Goal: Book appointment/travel/reservation

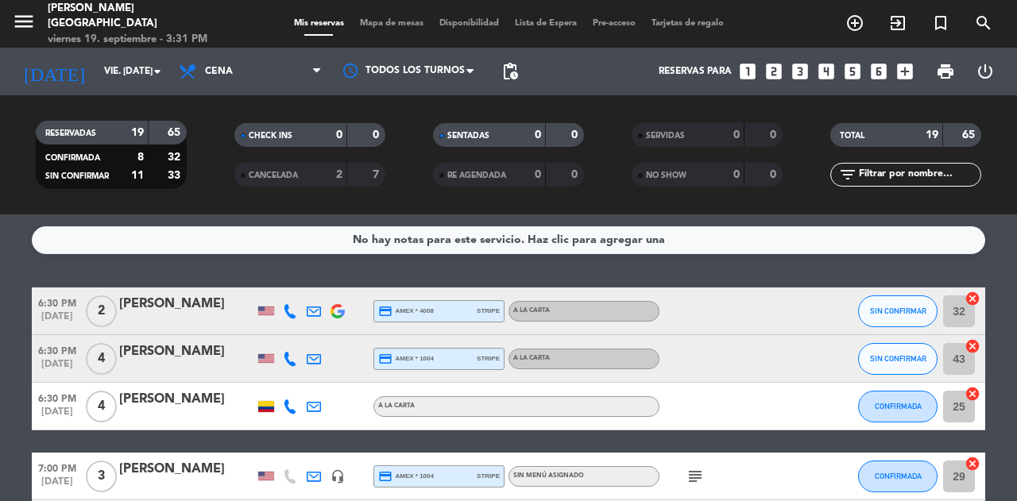
click at [325, 184] on div "CANCELADA 2 7" at bounding box center [309, 175] width 151 height 24
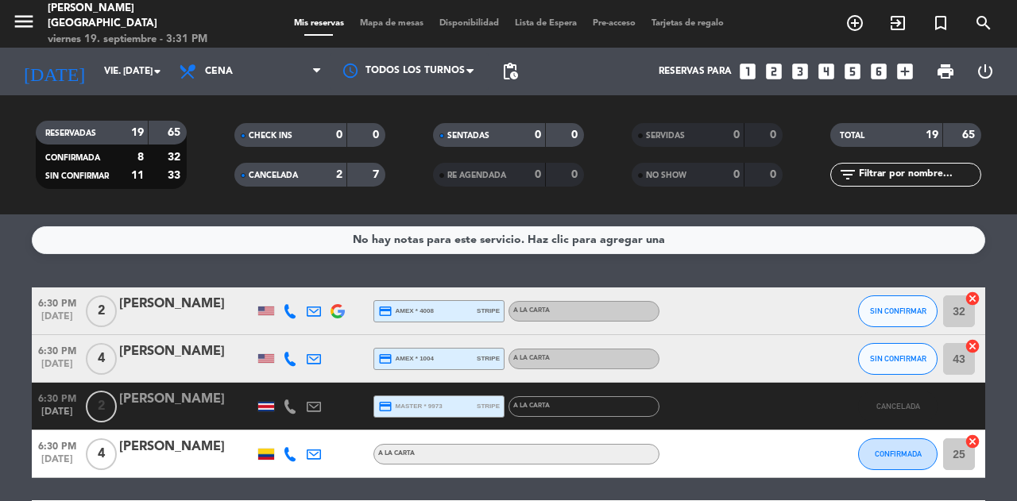
click at [776, 72] on icon "looks_two" at bounding box center [773, 71] width 21 height 21
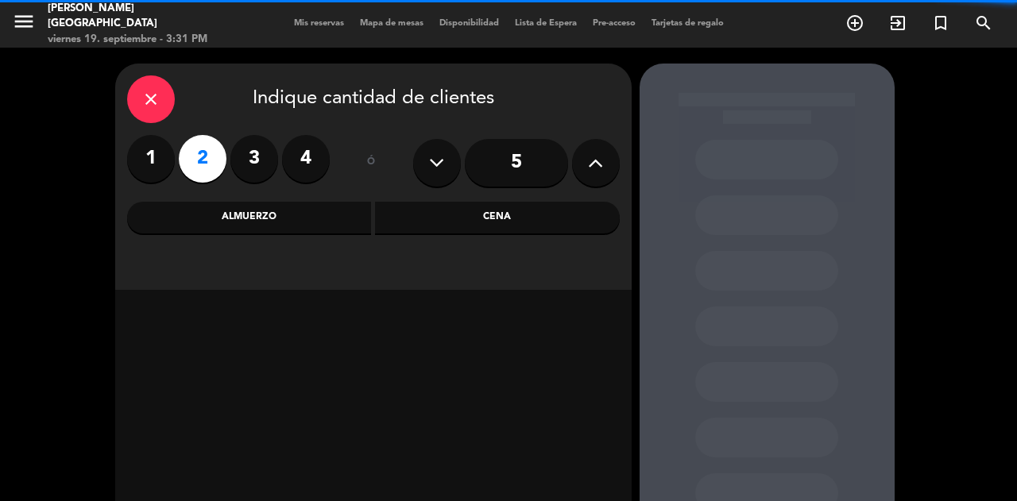
click at [504, 231] on div "Cena" at bounding box center [497, 218] width 245 height 32
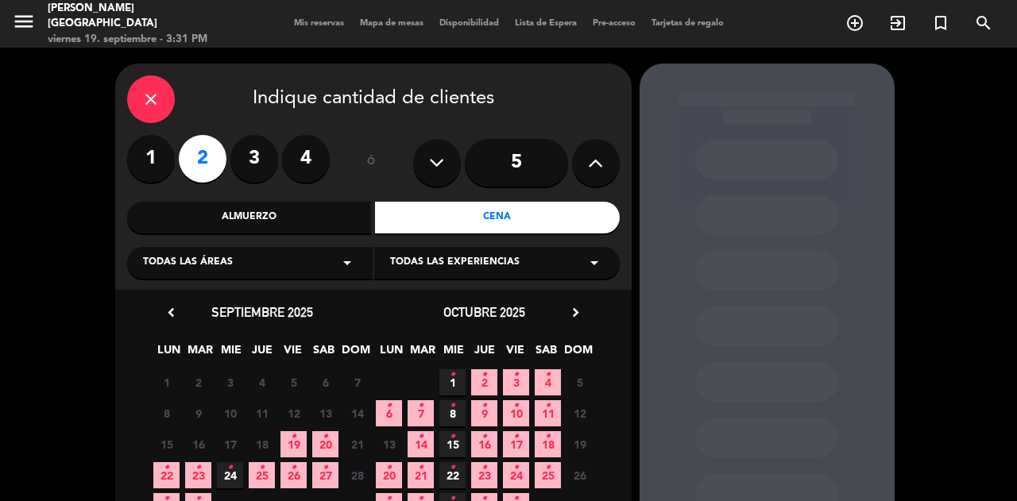
click at [304, 433] on span "19 •" at bounding box center [293, 444] width 26 height 26
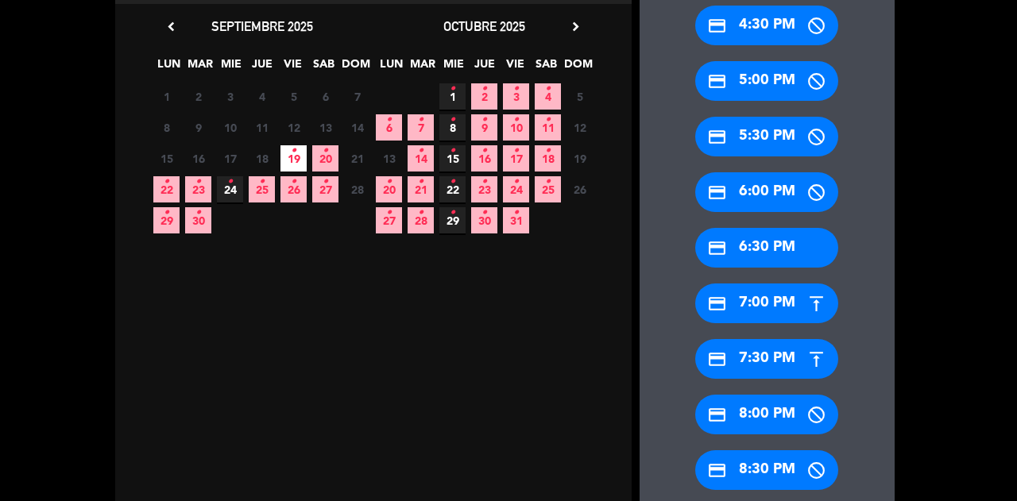
scroll to position [306, 0]
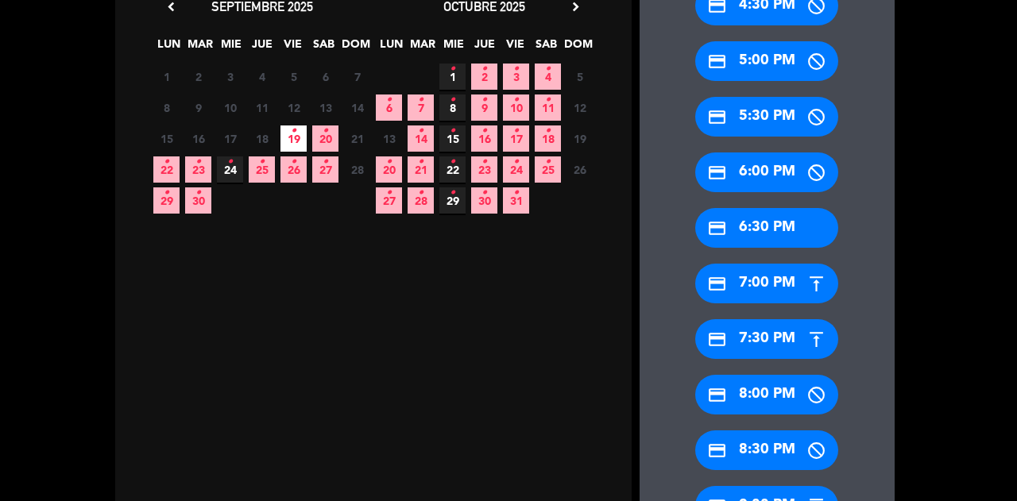
click at [759, 491] on div "credit_card 9:00 PM" at bounding box center [766, 506] width 143 height 40
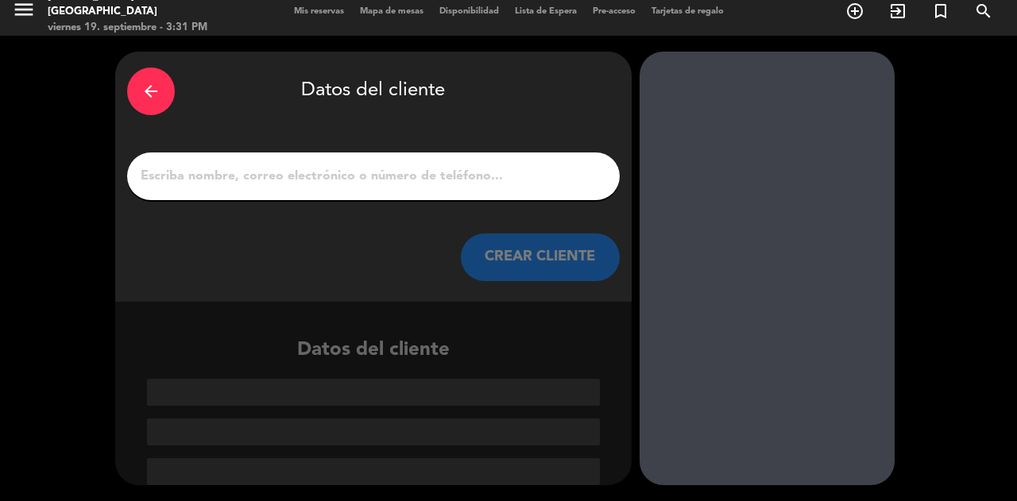
scroll to position [11, 0]
click at [489, 180] on input "1" at bounding box center [373, 177] width 469 height 22
paste input "[PERSON_NAME]"
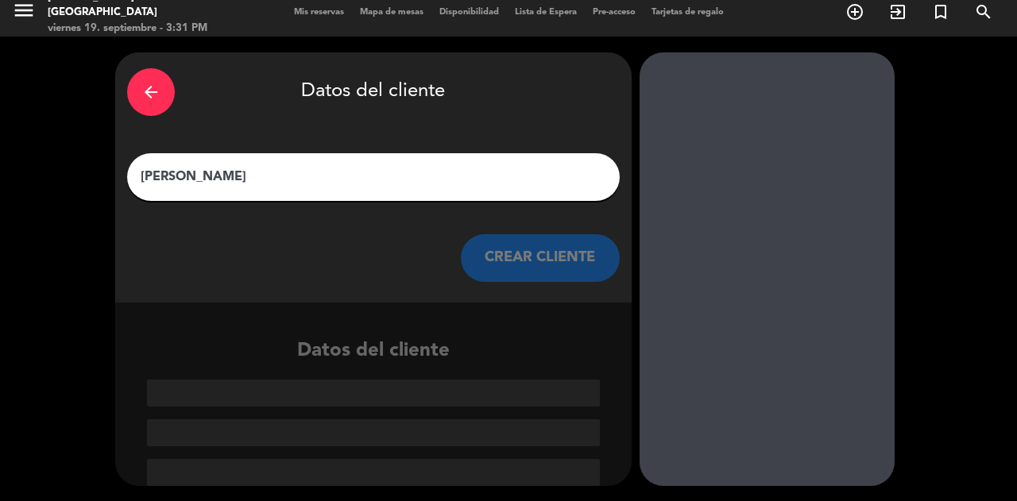
scroll to position [0, 0]
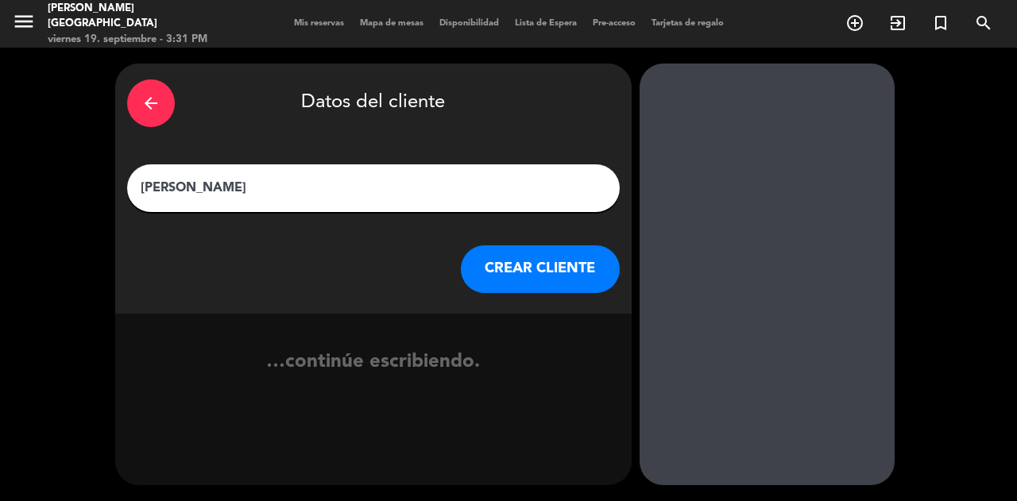
type input "[PERSON_NAME]"
click at [557, 284] on button "CREAR CLIENTE" at bounding box center [540, 269] width 159 height 48
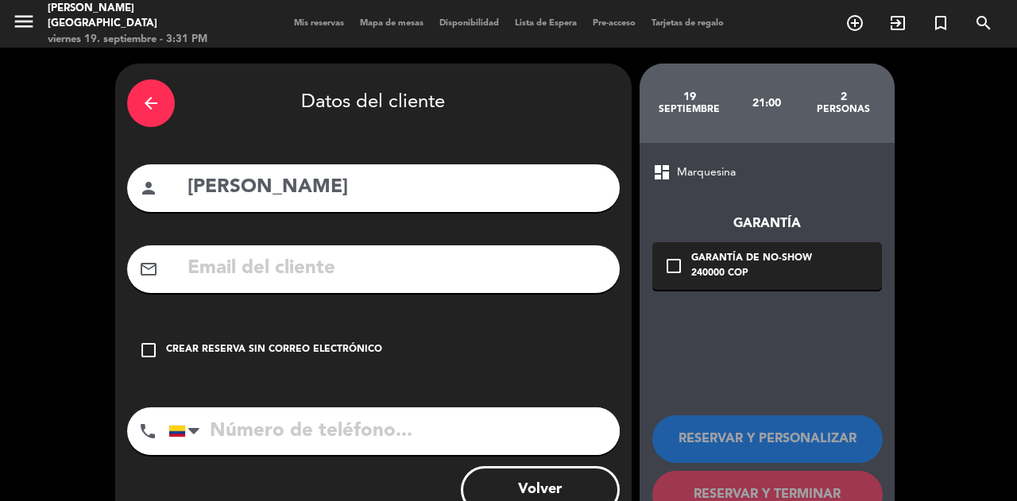
click at [492, 416] on input "tel" at bounding box center [393, 431] width 451 height 48
paste input "[PHONE_NUMBER]‬"
type input "[PHONE_NUMBER]‬"
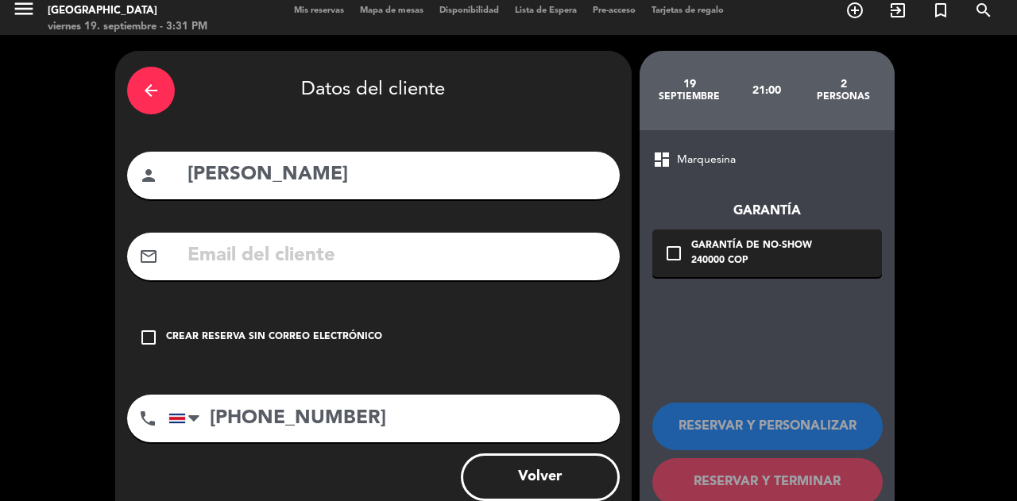
click at [386, 261] on input "text" at bounding box center [397, 256] width 422 height 33
paste input "[EMAIL_ADDRESS][DOMAIN_NAME]"
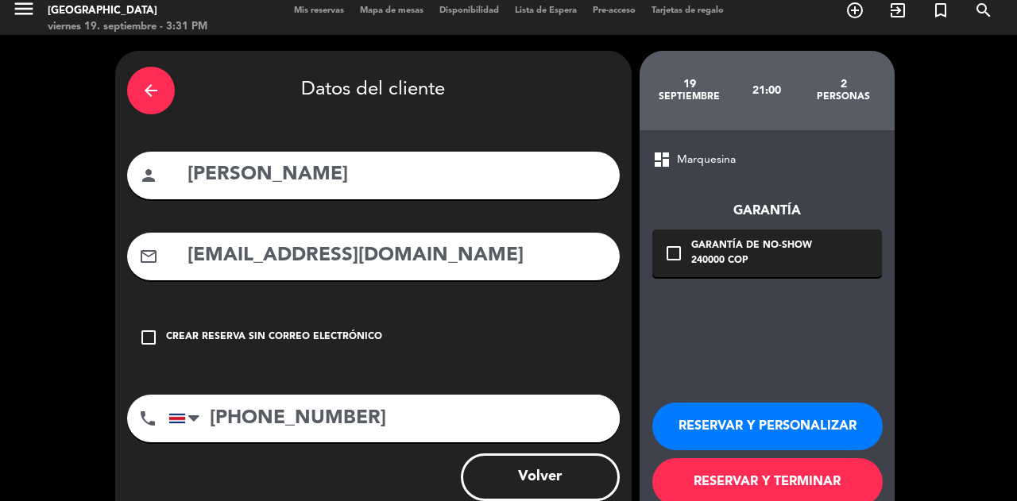
type input "[EMAIL_ADDRESS][DOMAIN_NAME]"
click at [694, 256] on div "240000 COP" at bounding box center [751, 261] width 121 height 16
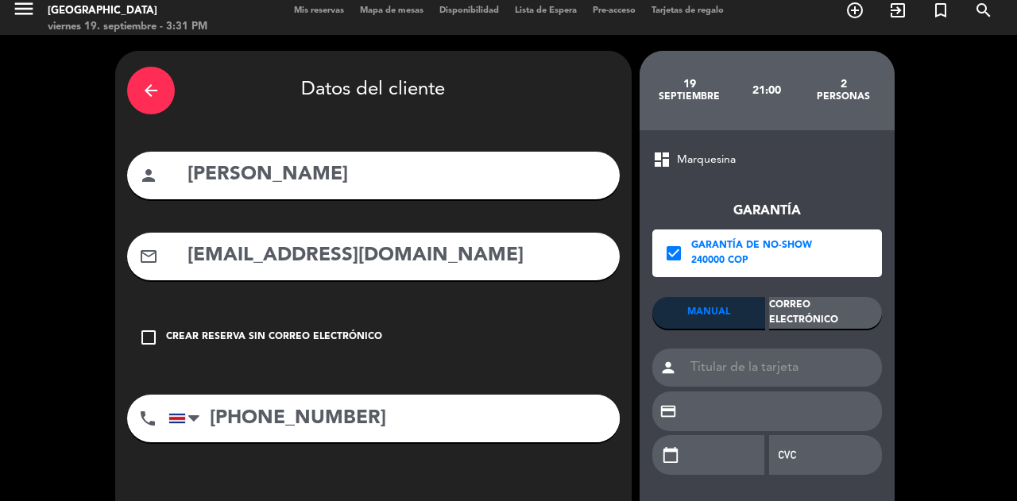
scroll to position [172, 0]
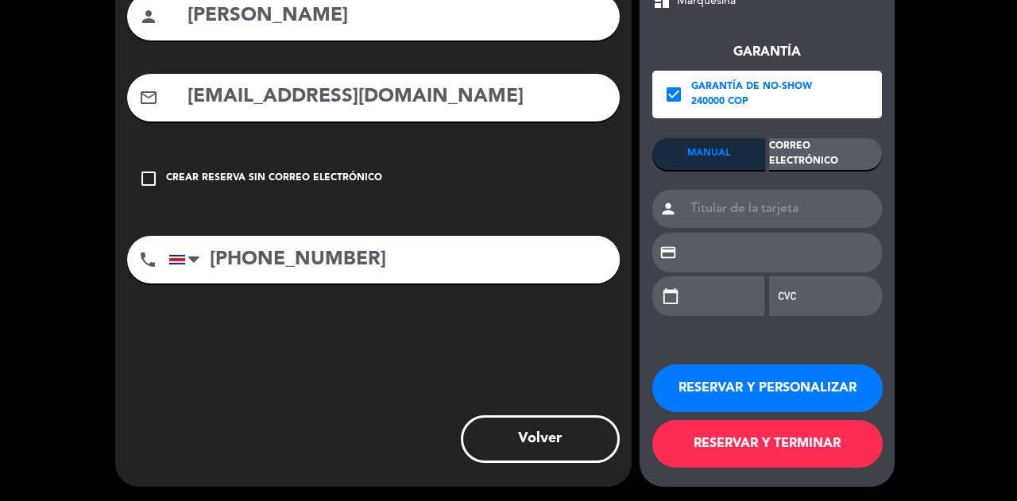
click at [809, 159] on div "Correo Electrónico" at bounding box center [825, 154] width 113 height 32
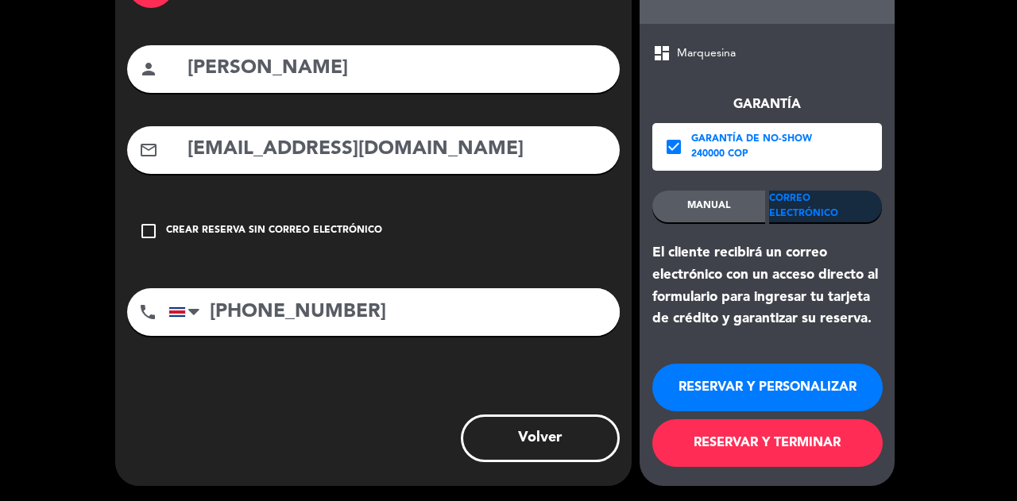
click at [750, 393] on button "RESERVAR Y PERSONALIZAR" at bounding box center [767, 388] width 230 height 48
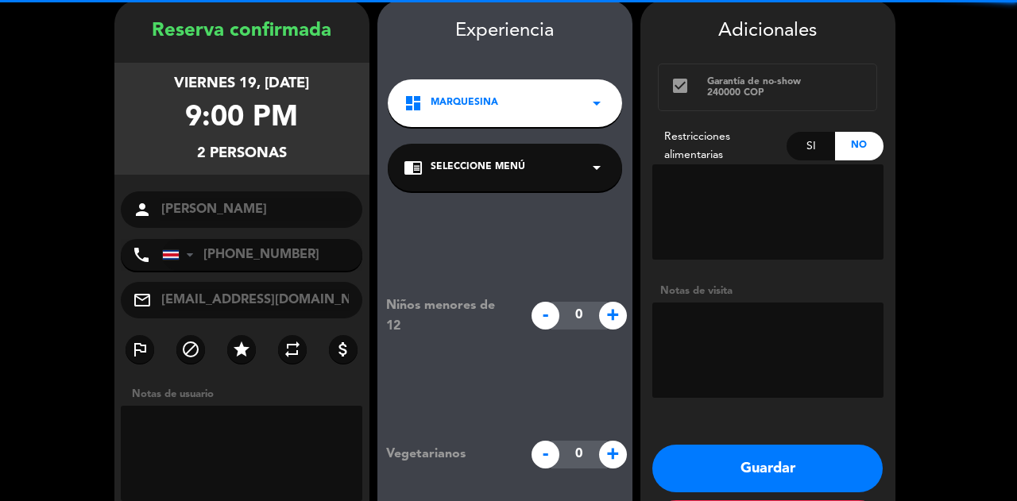
click at [748, 357] on textarea at bounding box center [767, 350] width 231 height 95
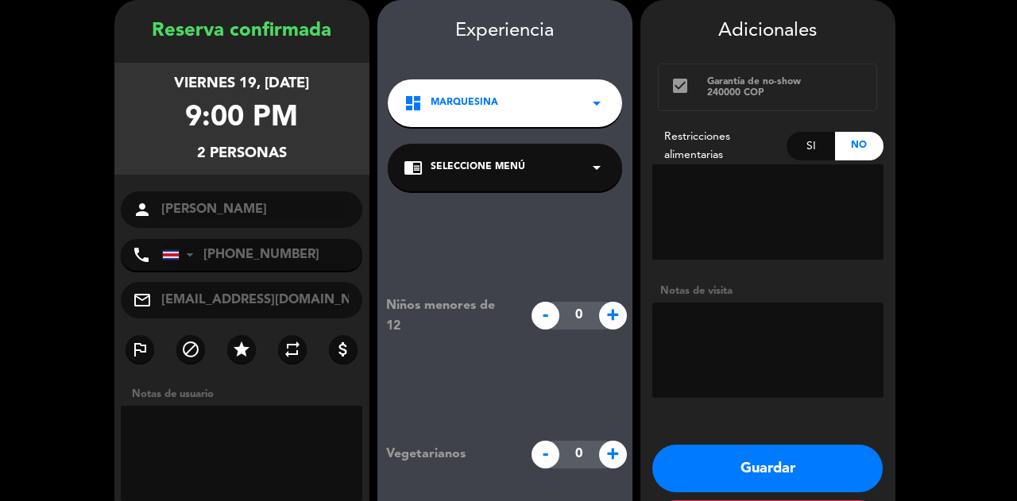
click at [818, 144] on div "Si" at bounding box center [810, 146] width 48 height 29
click at [752, 215] on textarea at bounding box center [767, 211] width 231 height 95
type textarea "GLUTEN"
click at [756, 466] on button "Guardar" at bounding box center [767, 469] width 230 height 48
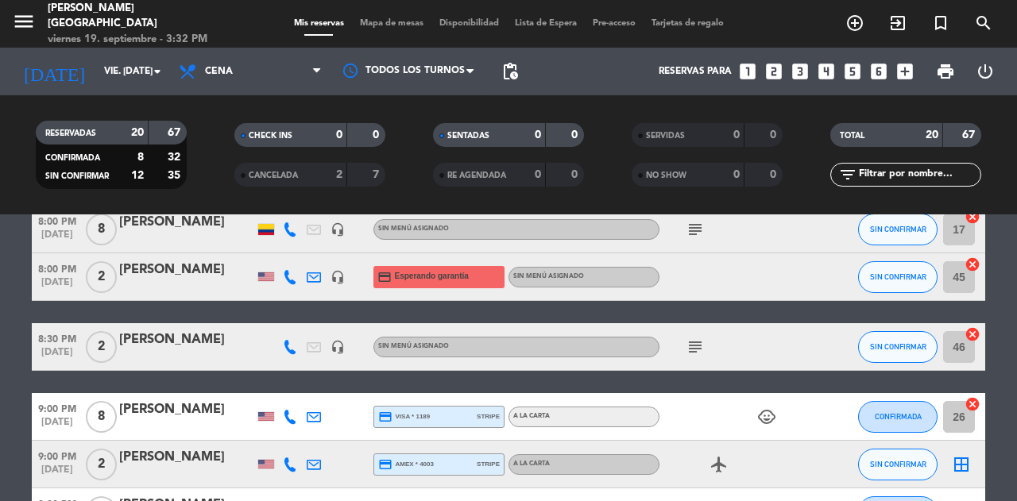
scroll to position [929, 0]
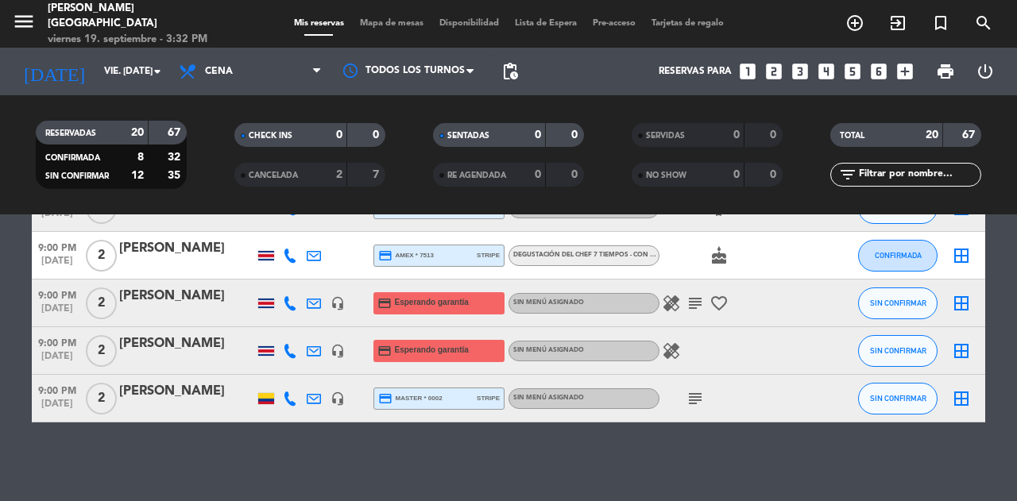
click at [338, 353] on icon "headset_mic" at bounding box center [337, 351] width 14 height 14
click at [312, 350] on icon at bounding box center [314, 351] width 14 height 14
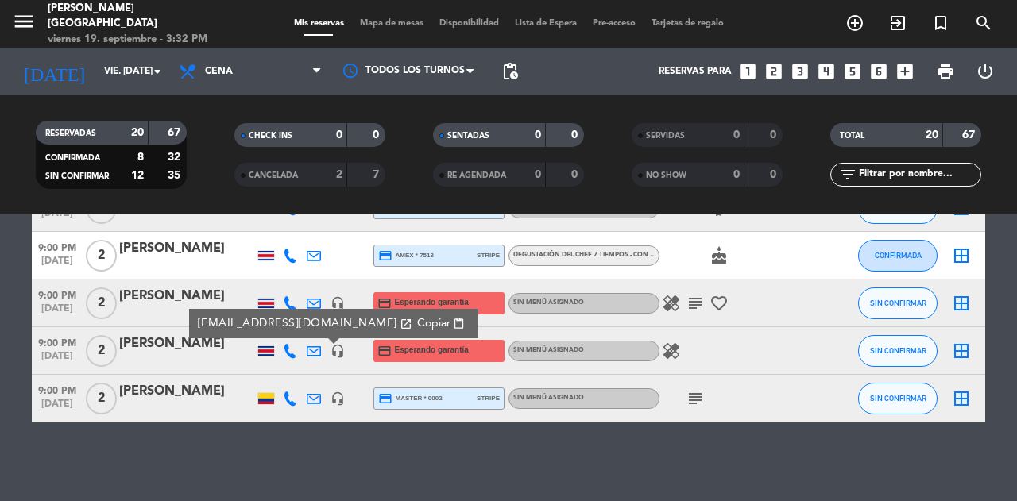
click at [166, 304] on div "[PERSON_NAME]" at bounding box center [186, 296] width 135 height 21
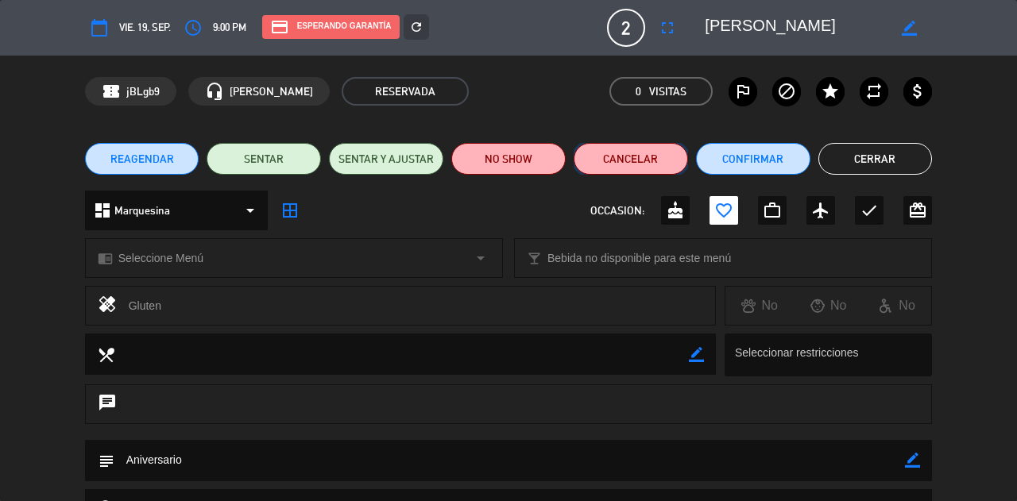
click at [639, 152] on button "Cancelar" at bounding box center [630, 159] width 114 height 32
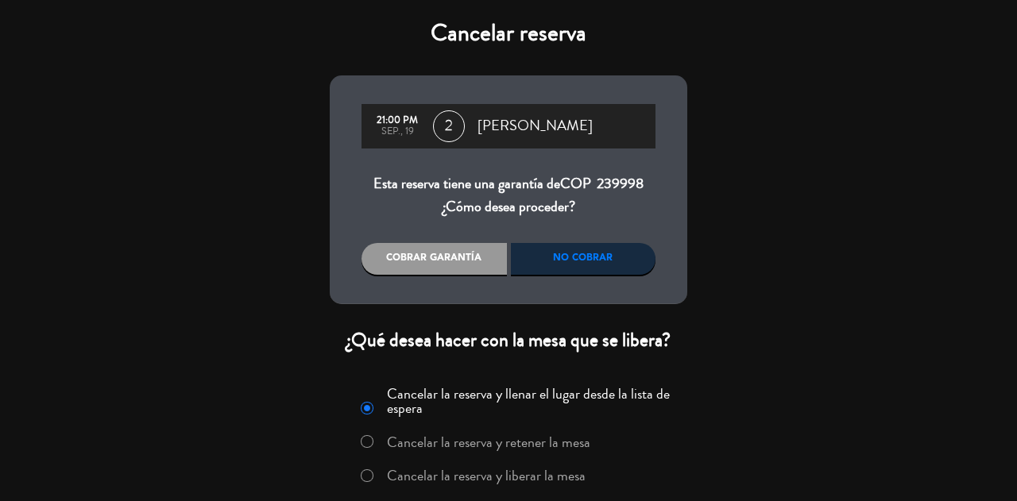
click at [535, 481] on label "Cancelar la reserva y liberar la mesa" at bounding box center [486, 476] width 199 height 14
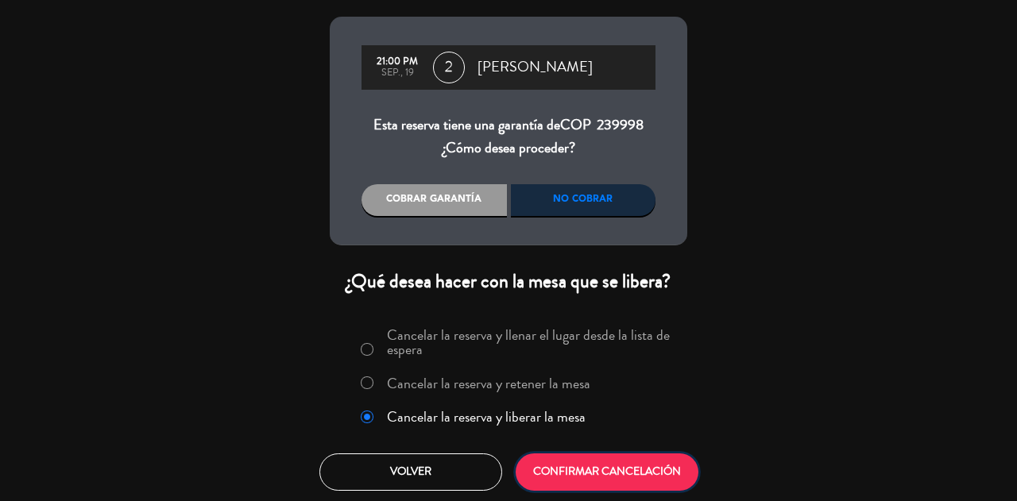
click at [581, 473] on button "CONFIRMAR CANCELACIÓN" at bounding box center [607, 472] width 183 height 37
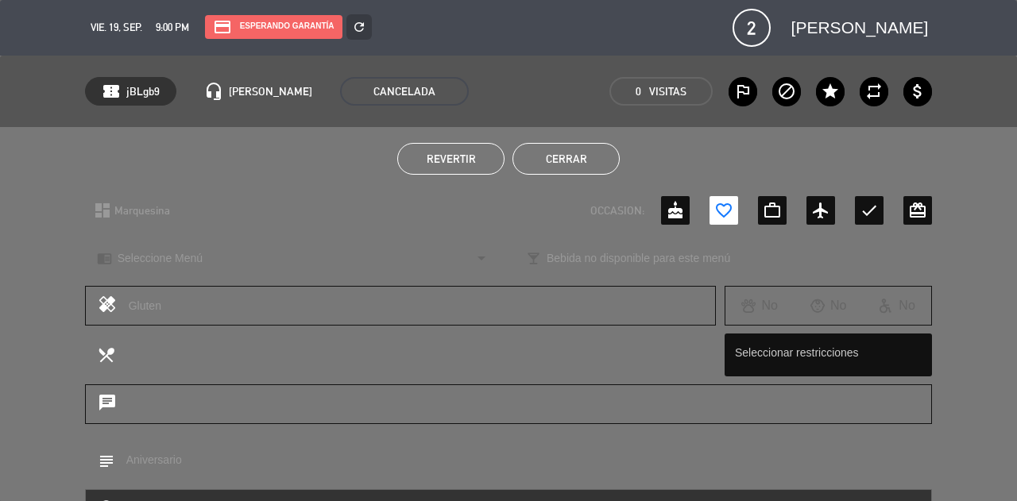
click at [585, 158] on button "Cerrar" at bounding box center [565, 159] width 107 height 32
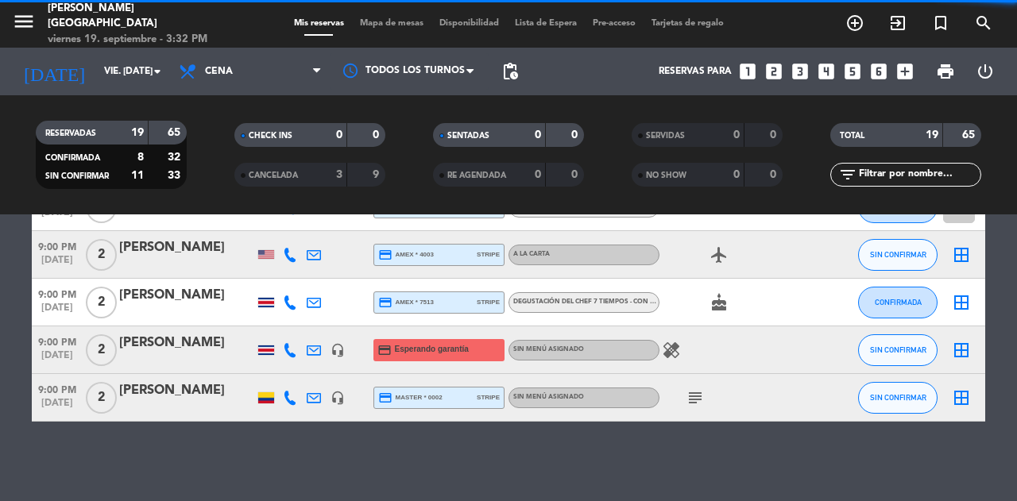
scroll to position [882, 0]
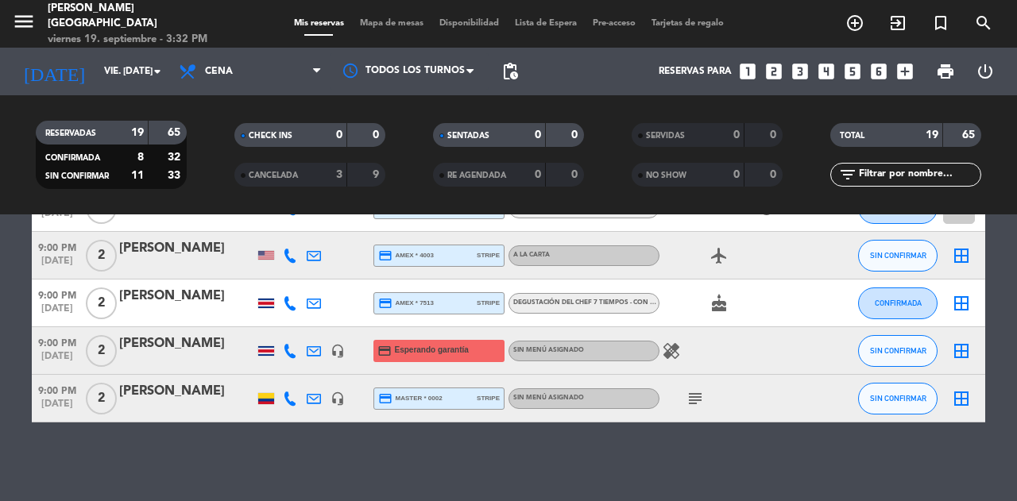
click at [310, 347] on icon at bounding box center [314, 351] width 14 height 14
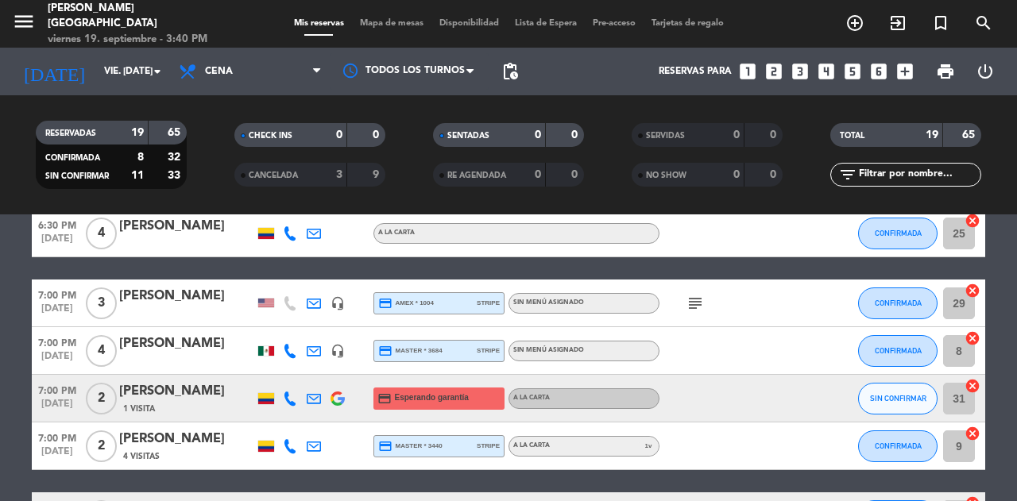
scroll to position [0, 0]
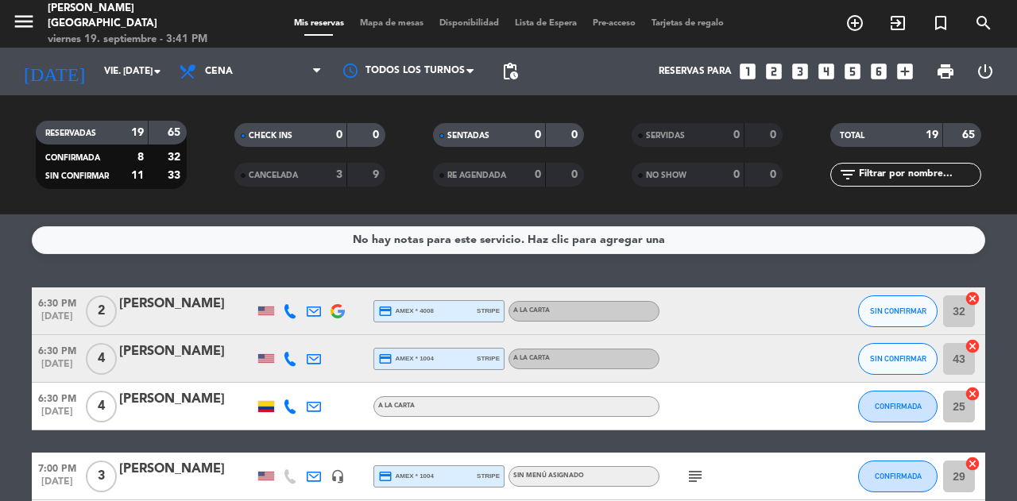
click at [275, 247] on div "No hay notas para este servicio. Haz clic para agregar una" at bounding box center [508, 240] width 953 height 28
click at [289, 166] on div "CANCELADA" at bounding box center [274, 175] width 73 height 18
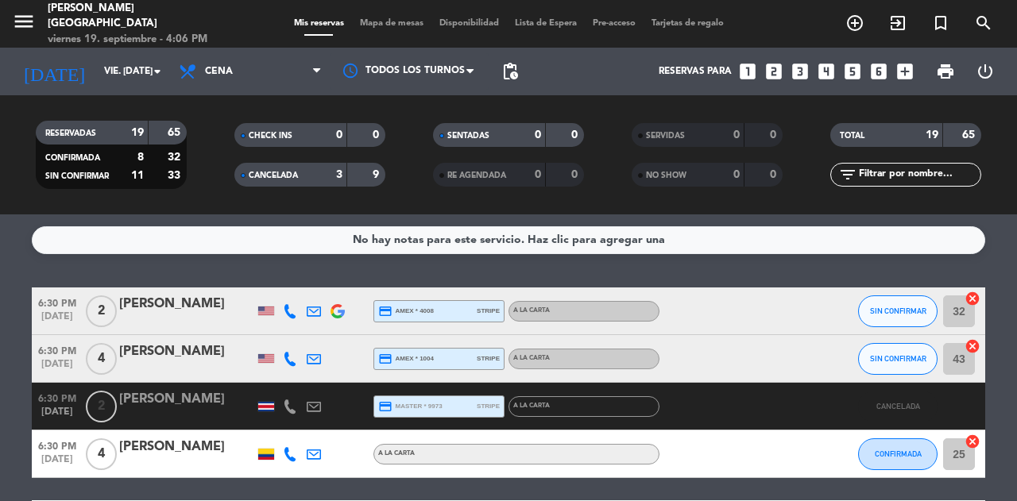
click at [181, 396] on div "[PERSON_NAME]" at bounding box center [186, 399] width 135 height 21
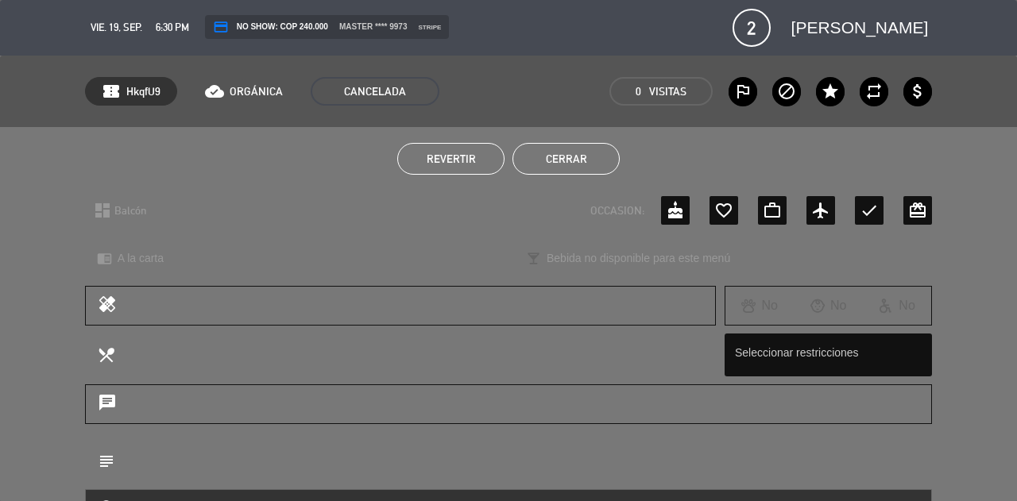
click at [435, 161] on span "Revertir" at bounding box center [451, 159] width 49 height 13
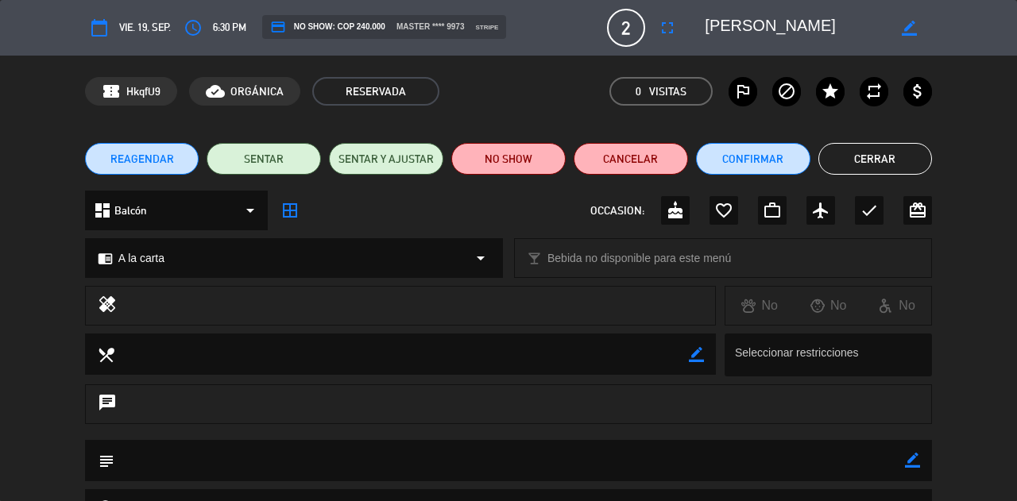
click at [871, 161] on button "Cerrar" at bounding box center [875, 159] width 114 height 32
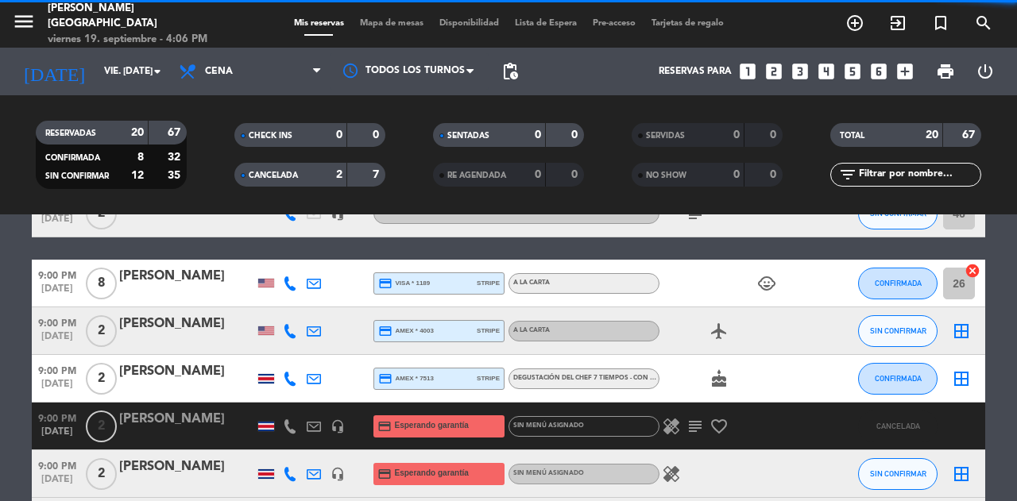
scroll to position [902, 0]
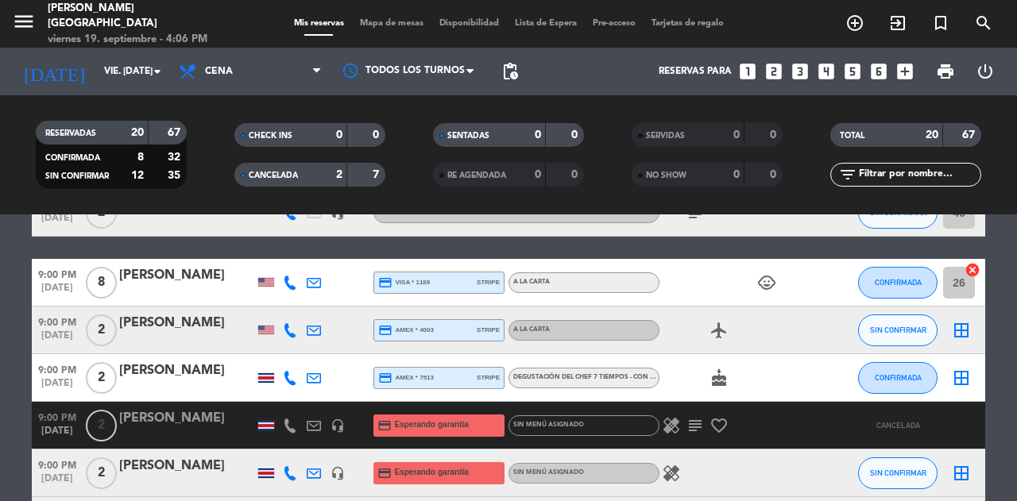
click at [294, 169] on div "CANCELADA" at bounding box center [274, 175] width 73 height 18
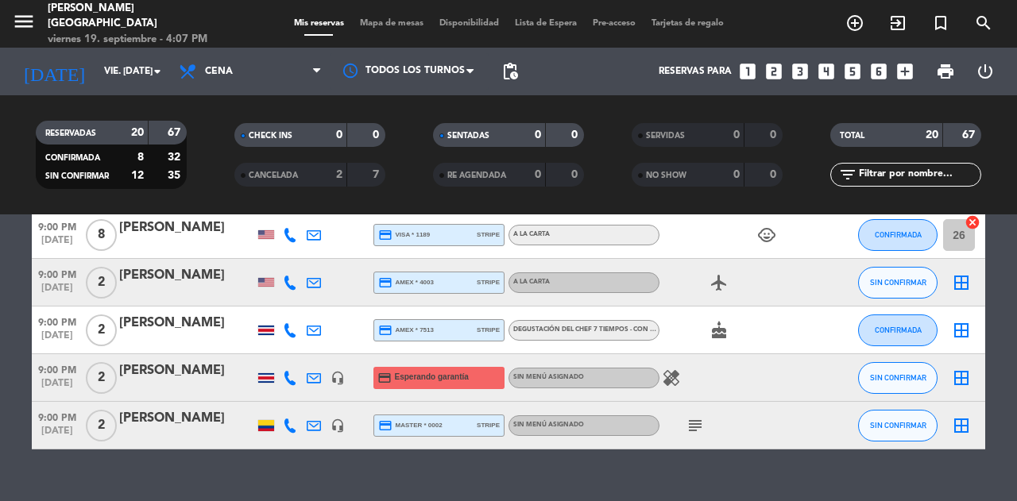
click at [294, 169] on div "CANCELADA" at bounding box center [274, 175] width 73 height 18
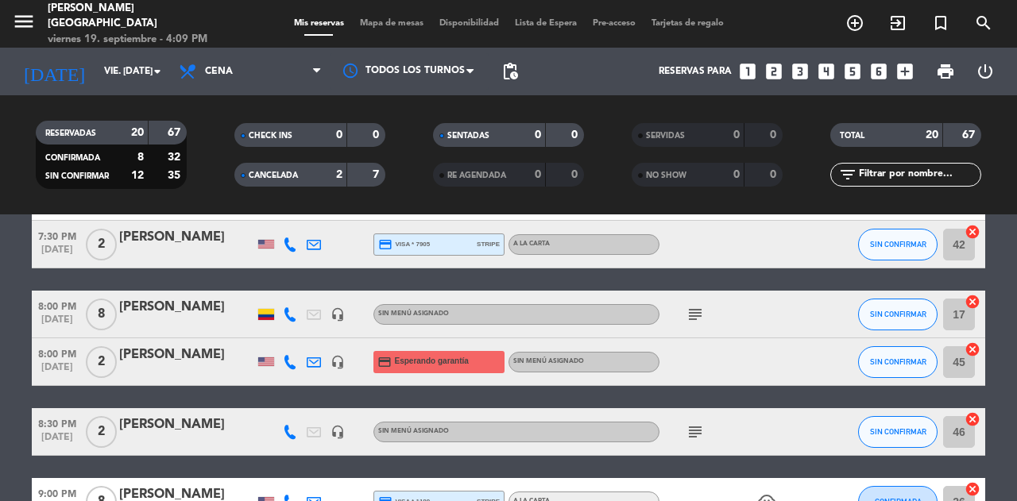
scroll to position [1025, 0]
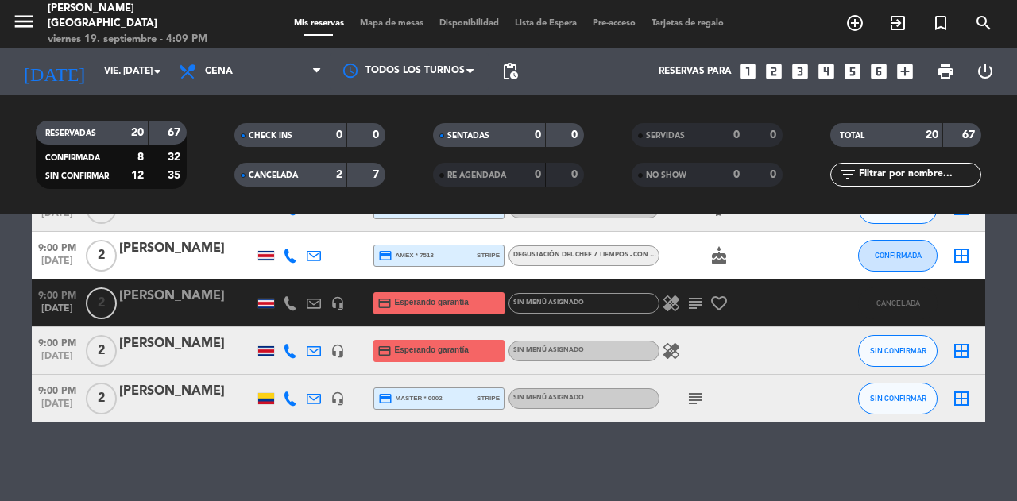
click at [298, 176] on span "CANCELADA" at bounding box center [273, 176] width 49 height 8
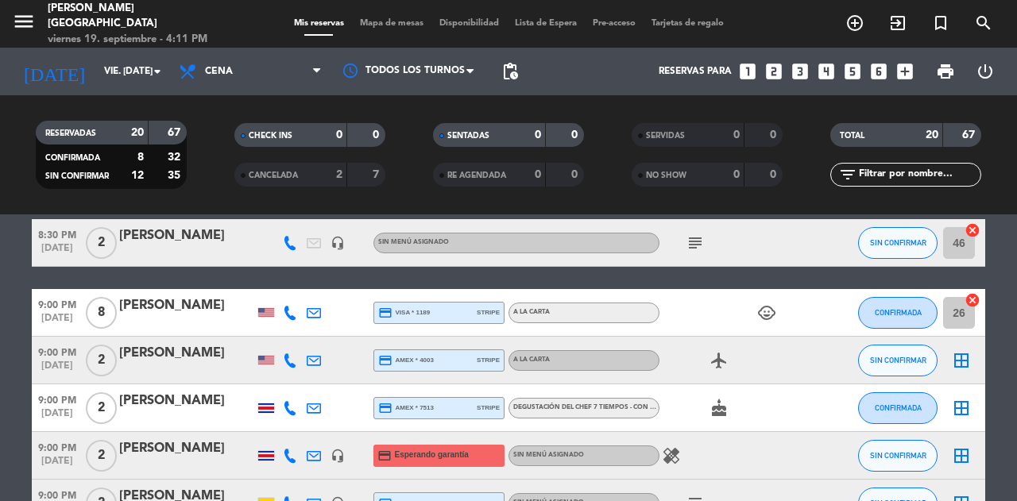
scroll to position [877, 0]
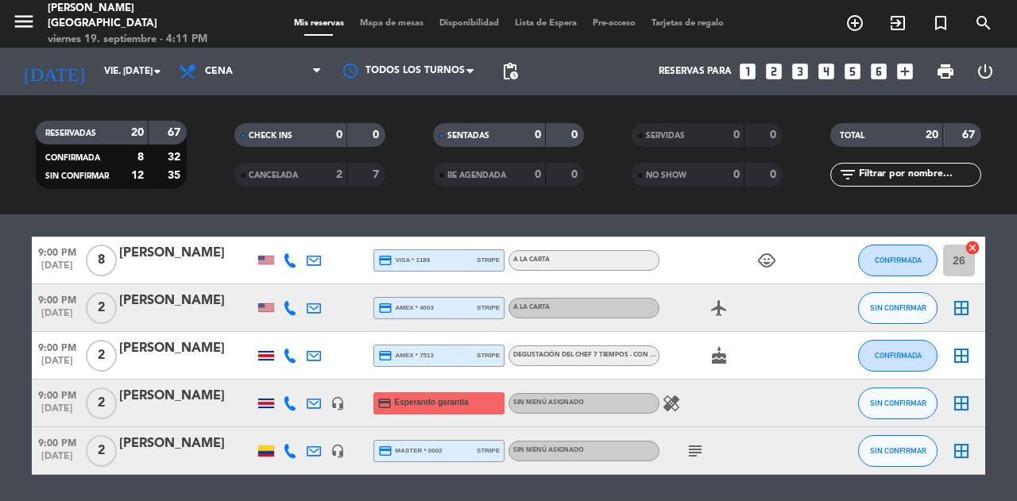
click at [697, 452] on icon "subject" at bounding box center [694, 451] width 19 height 19
click at [384, 25] on span "Mapa de mesas" at bounding box center [391, 23] width 79 height 9
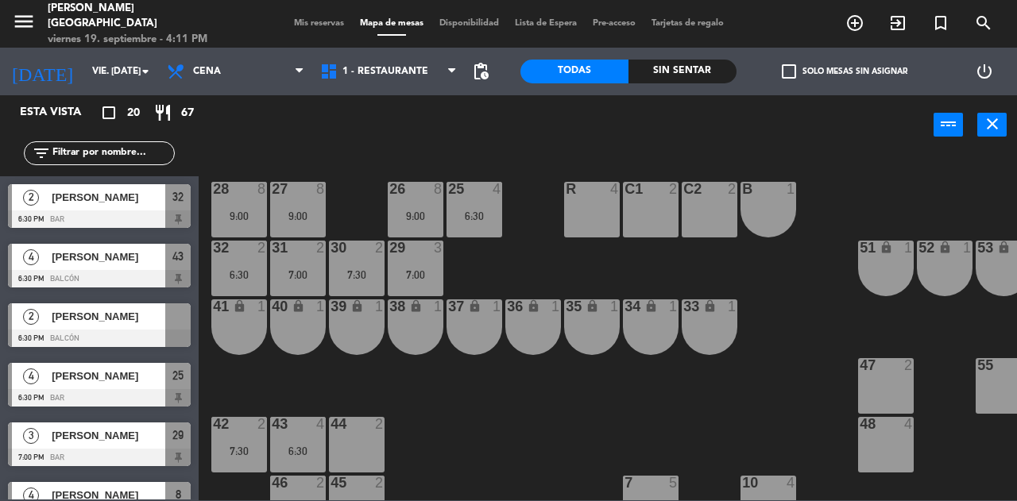
scroll to position [76, 0]
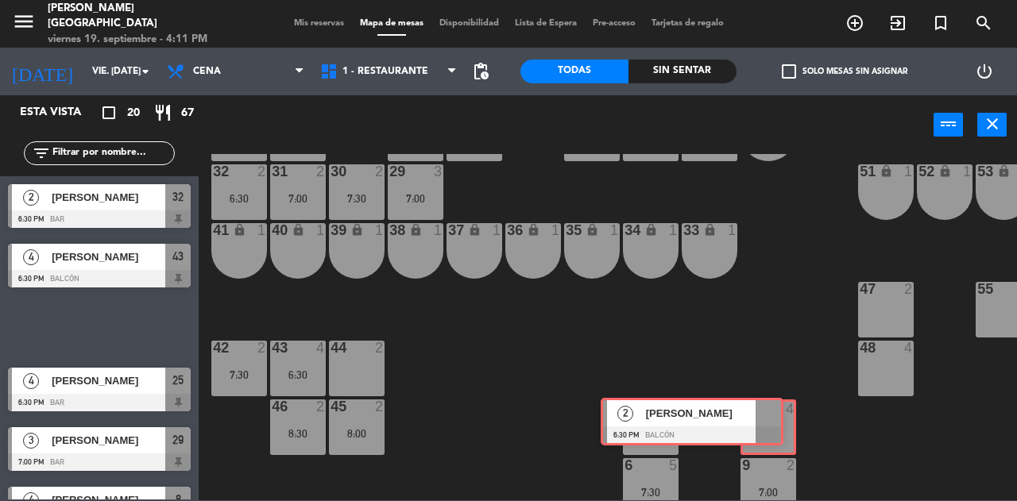
drag, startPoint x: 167, startPoint y: 327, endPoint x: 759, endPoint y: 419, distance: 599.7
click at [759, 419] on div "Esta vista crop_square 20 restaurant 67 filter_list 2 [PERSON_NAME] 6:30 PM Bar…" at bounding box center [508, 297] width 1017 height 405
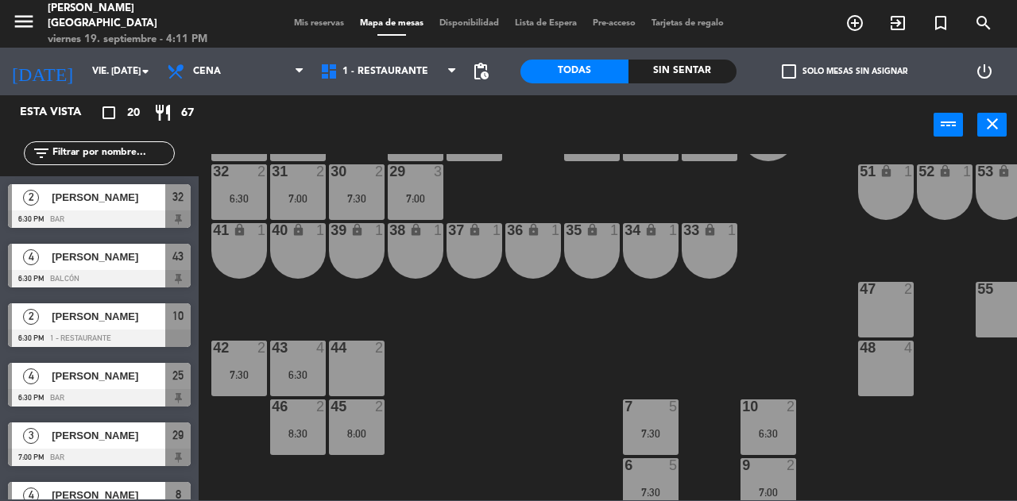
scroll to position [451, 0]
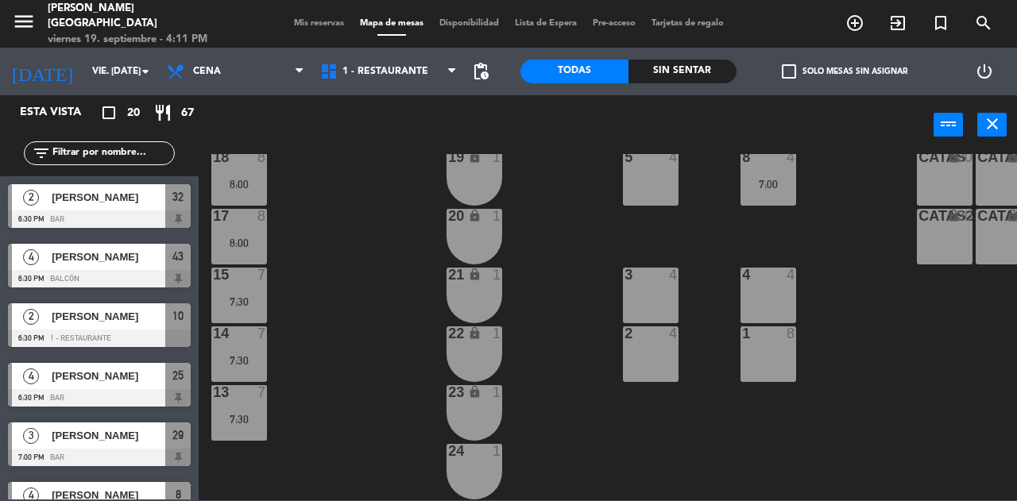
click at [228, 337] on div "14 7 7:30" at bounding box center [239, 354] width 56 height 56
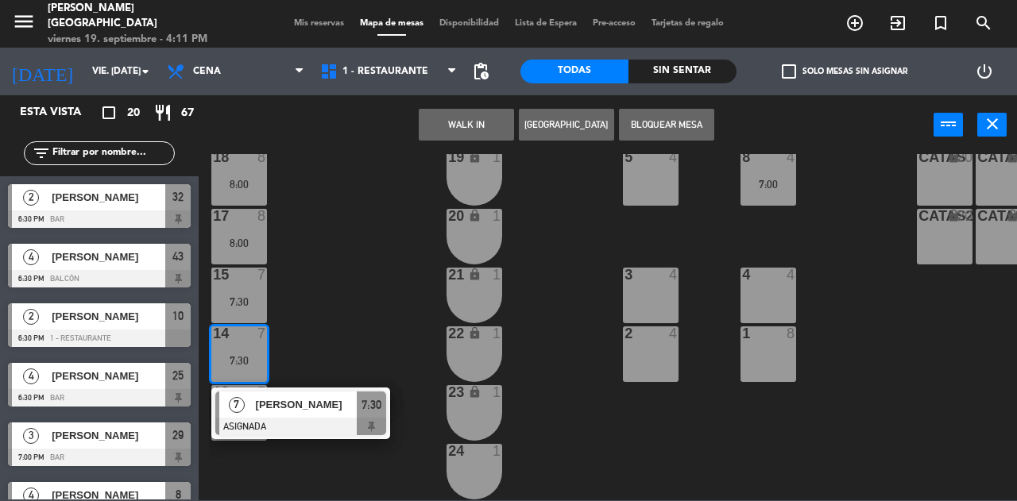
click at [245, 238] on div "8:00" at bounding box center [239, 243] width 56 height 11
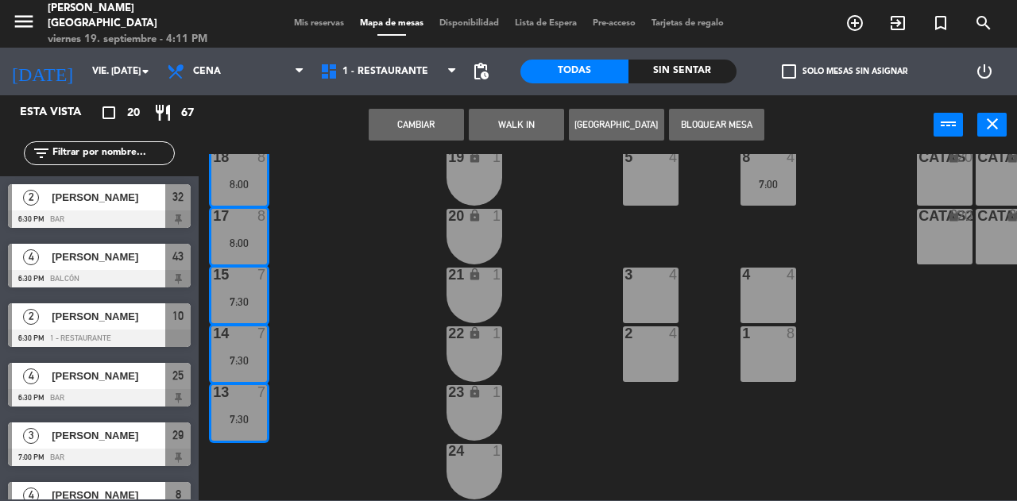
click at [402, 133] on button "Cambiar" at bounding box center [416, 125] width 95 height 32
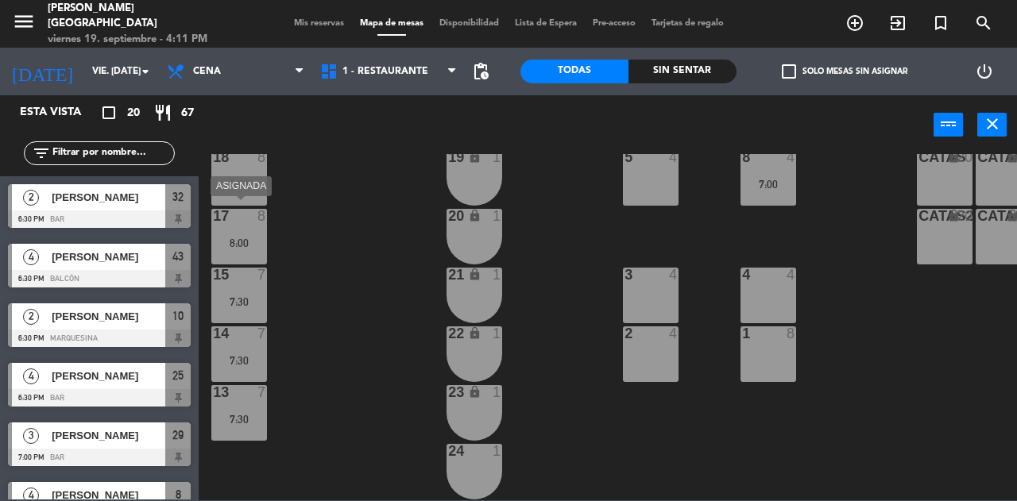
click at [261, 238] on div "8:00" at bounding box center [239, 243] width 56 height 11
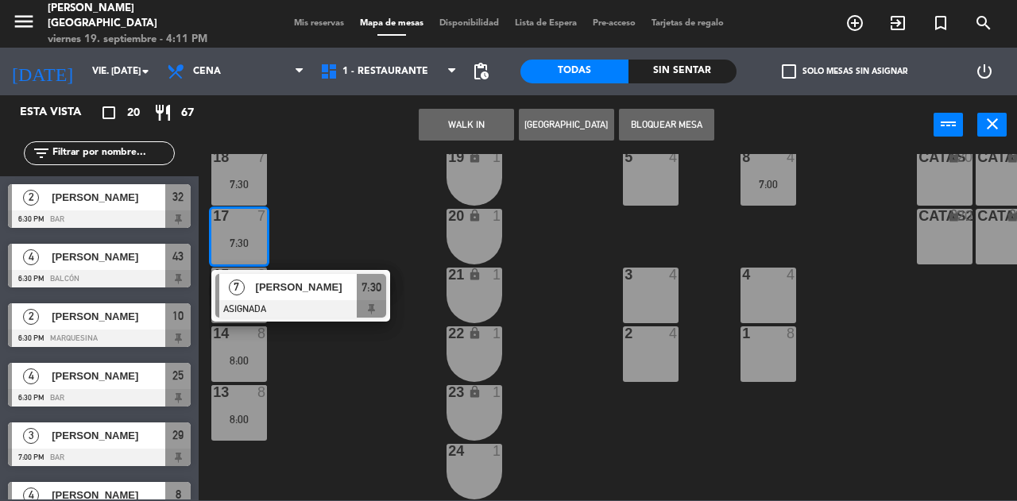
drag, startPoint x: 338, startPoint y: 369, endPoint x: 311, endPoint y: 411, distance: 50.0
click at [311, 411] on div "25 4 6:30 26 8 9:00 27 8 9:00 28 8 9:00 R 4 C1 2 C2 2 B 1 29 3 7:00 30 2 7:30 3…" at bounding box center [613, 327] width 808 height 346
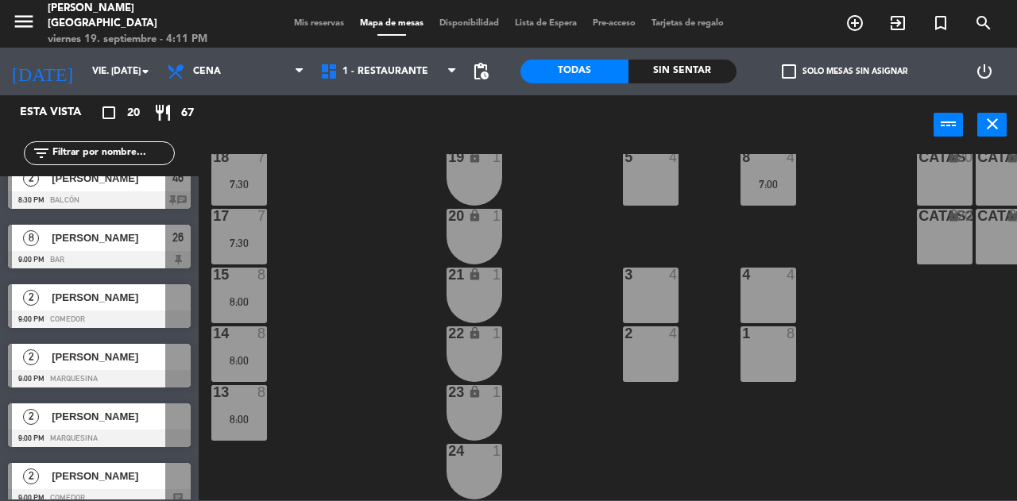
scroll to position [867, 0]
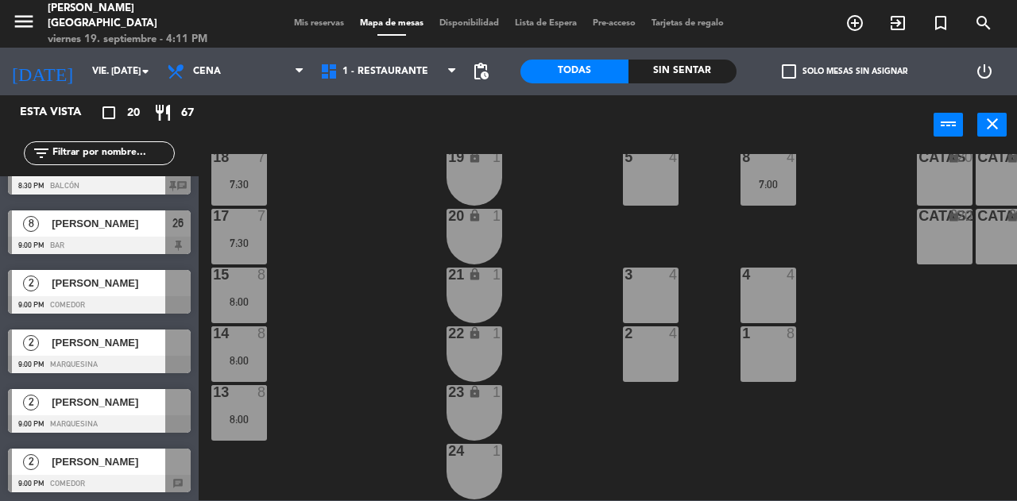
click at [306, 21] on span "Mis reservas" at bounding box center [319, 23] width 66 height 9
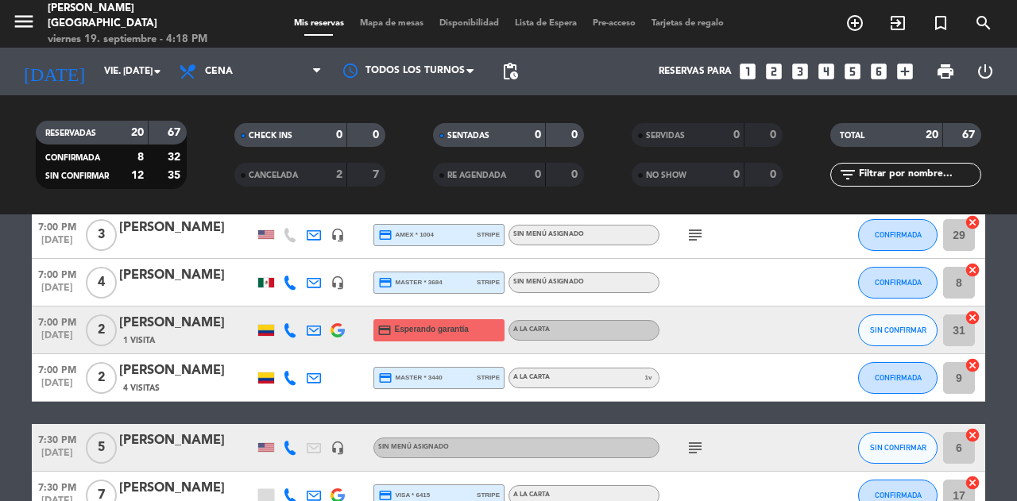
scroll to position [284, 0]
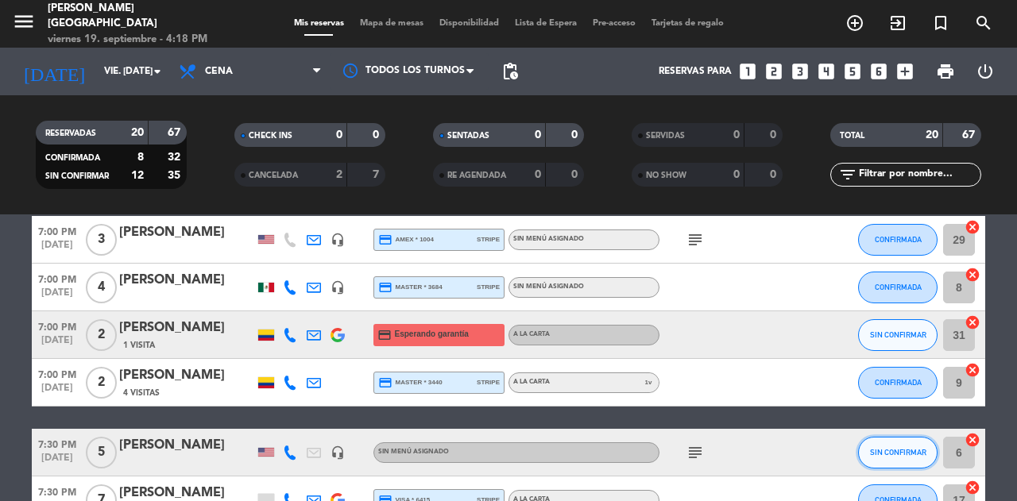
click at [894, 457] on button "SIN CONFIRMAR" at bounding box center [897, 453] width 79 height 32
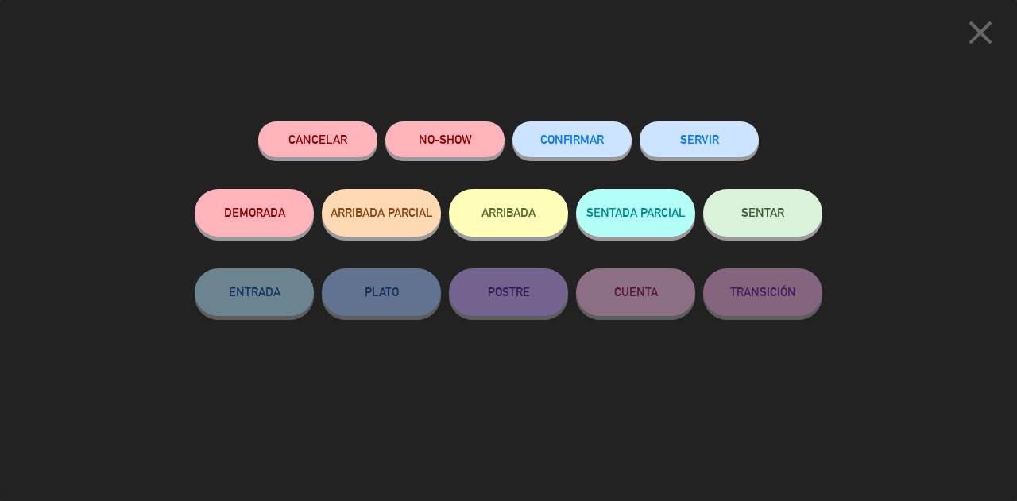
click at [353, 141] on button "Cancelar" at bounding box center [317, 140] width 119 height 36
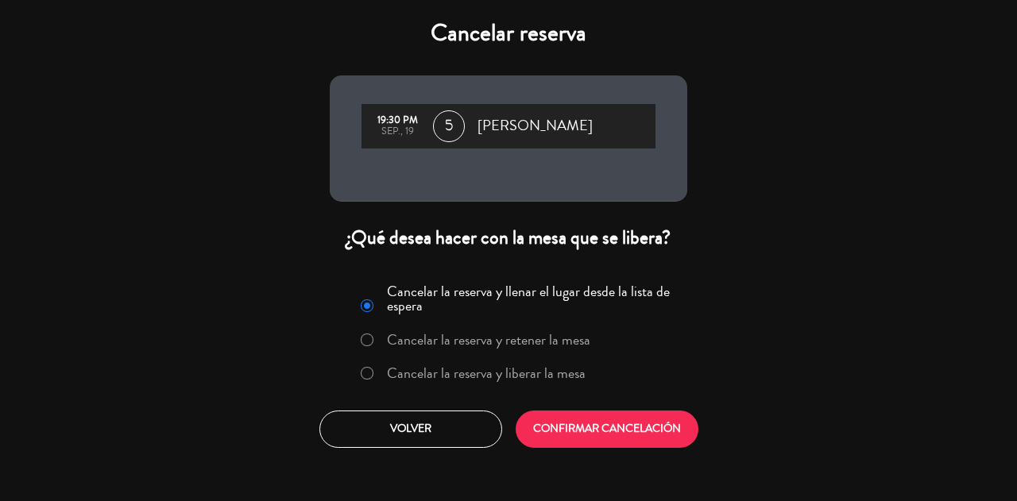
click at [481, 366] on label "Cancelar la reserva y liberar la mesa" at bounding box center [486, 373] width 199 height 14
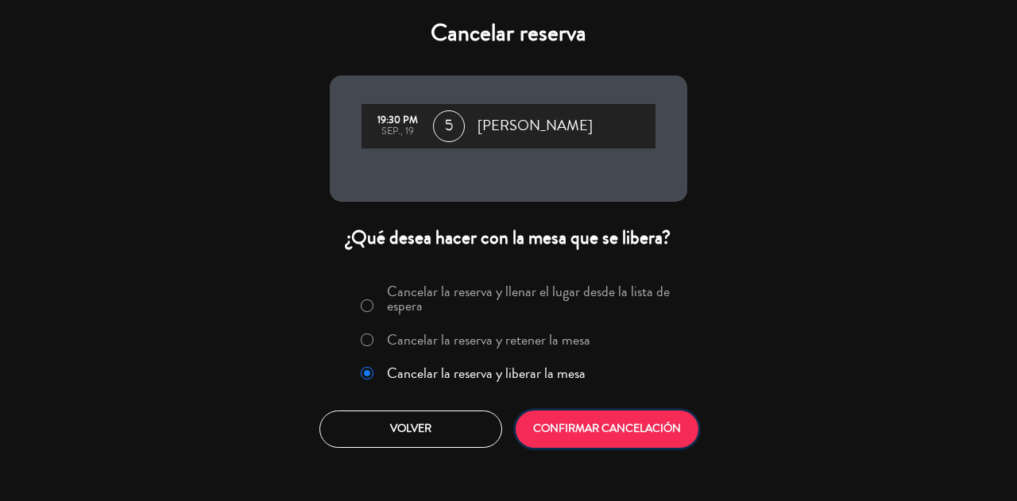
click at [604, 431] on button "CONFIRMAR CANCELACIÓN" at bounding box center [607, 429] width 183 height 37
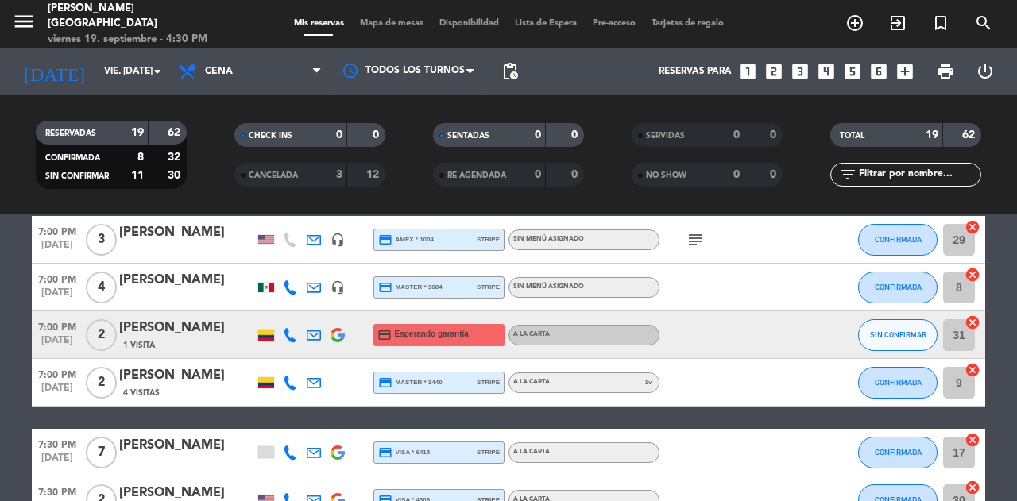
scroll to position [0, 0]
